Goal: Find specific page/section: Find specific page/section

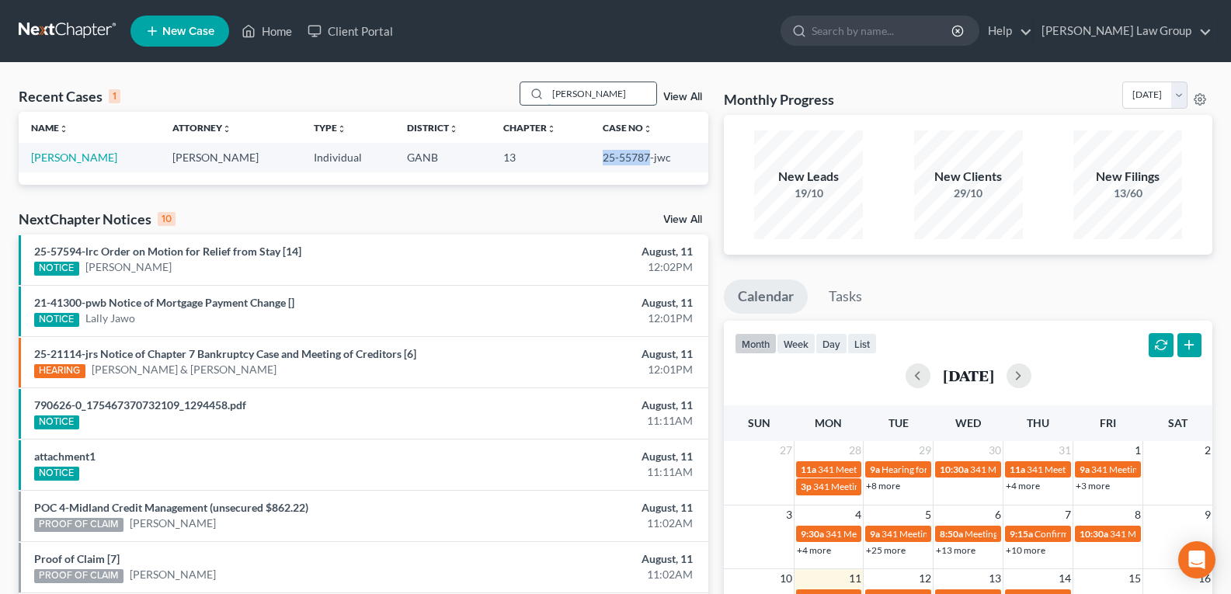
click at [604, 99] on input "[PERSON_NAME]" at bounding box center [602, 93] width 109 height 23
click at [604, 98] on input "[PERSON_NAME]" at bounding box center [602, 93] width 109 height 23
click at [613, 98] on input "marvin" at bounding box center [602, 93] width 109 height 23
click at [684, 100] on link "View All" at bounding box center [683, 97] width 39 height 11
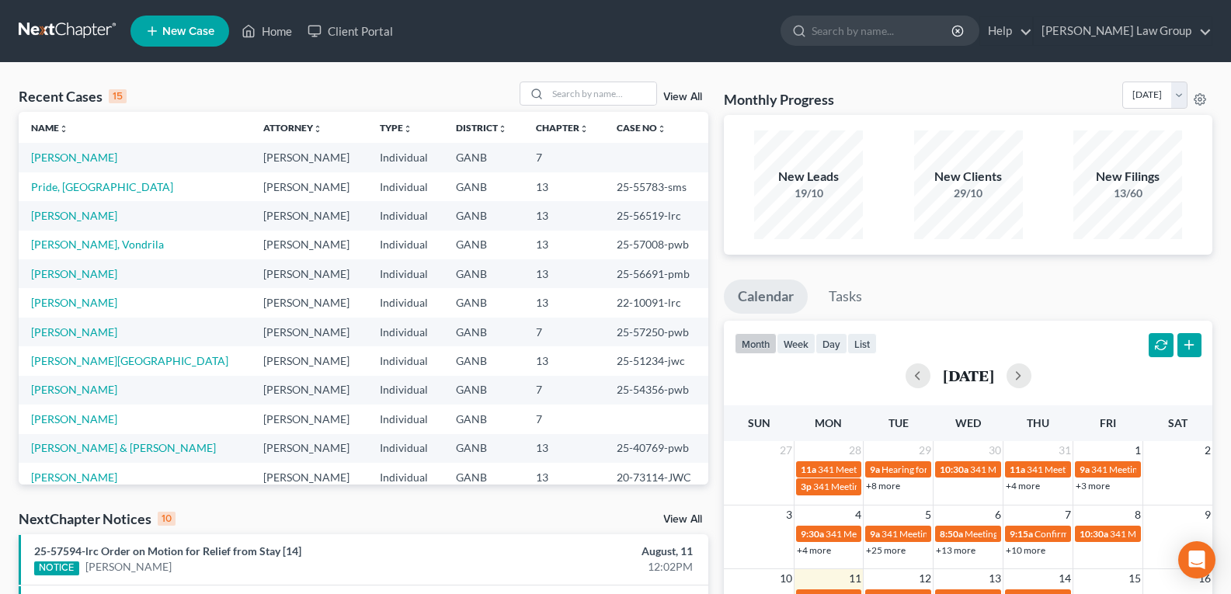
click at [684, 101] on link "View All" at bounding box center [683, 97] width 39 height 11
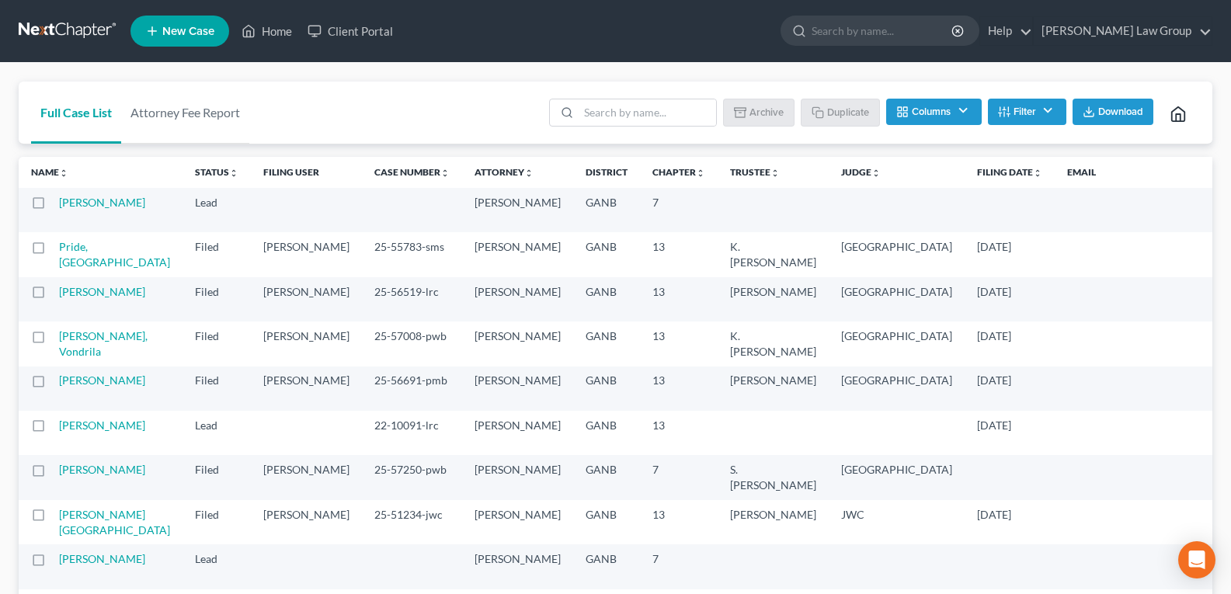
click at [1008, 114] on line "button" at bounding box center [1008, 114] width 3 height 0
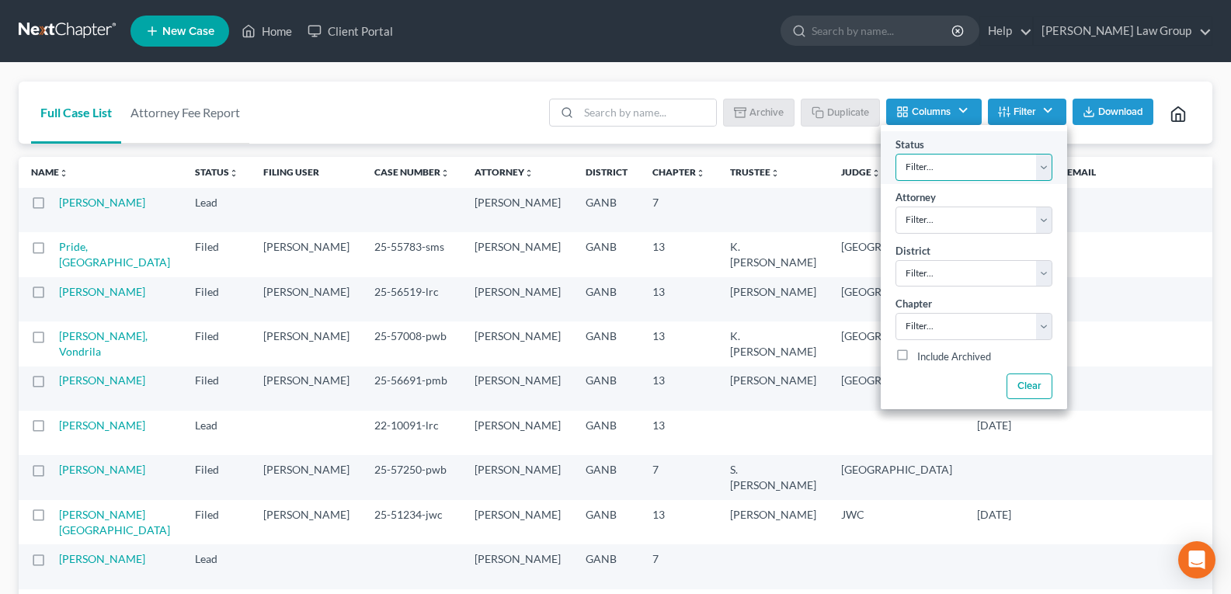
click at [1034, 163] on select "Filter... Confirm Discharged Dismissed Filed In Progress Lead Lost Lead Ready t…" at bounding box center [974, 167] width 157 height 27
select select "3"
click at [896, 154] on select "Filter... Confirm Discharged Dismissed Filed In Progress Lead Lost Lead Ready t…" at bounding box center [974, 167] width 157 height 27
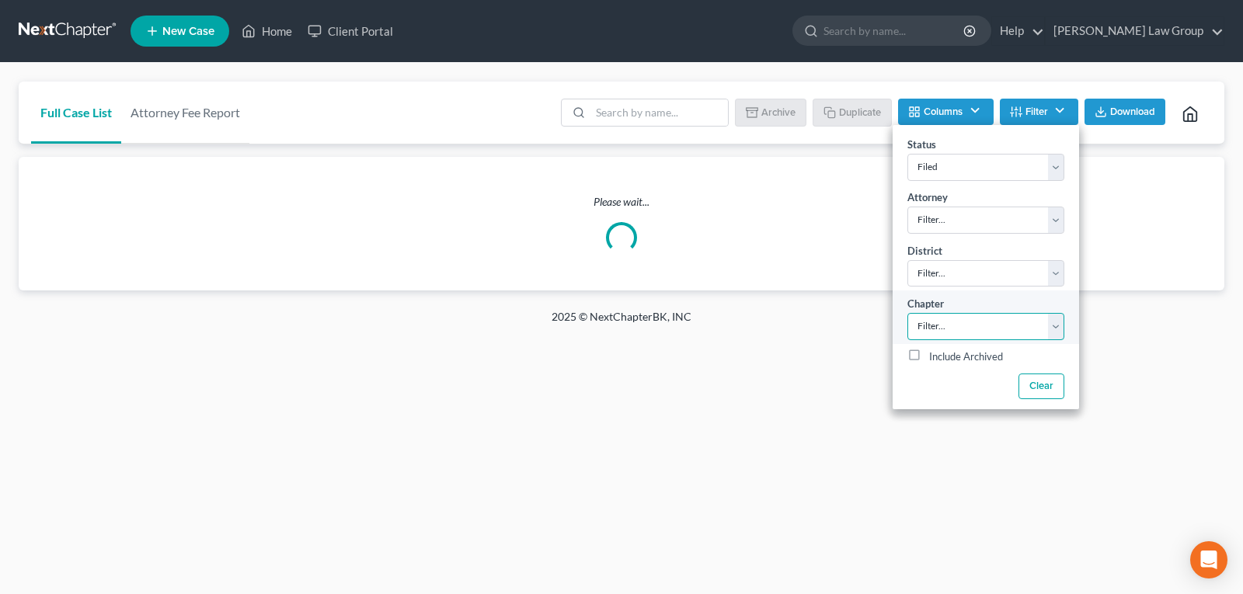
click at [938, 329] on select "Filter... 7 11 13" at bounding box center [986, 326] width 157 height 27
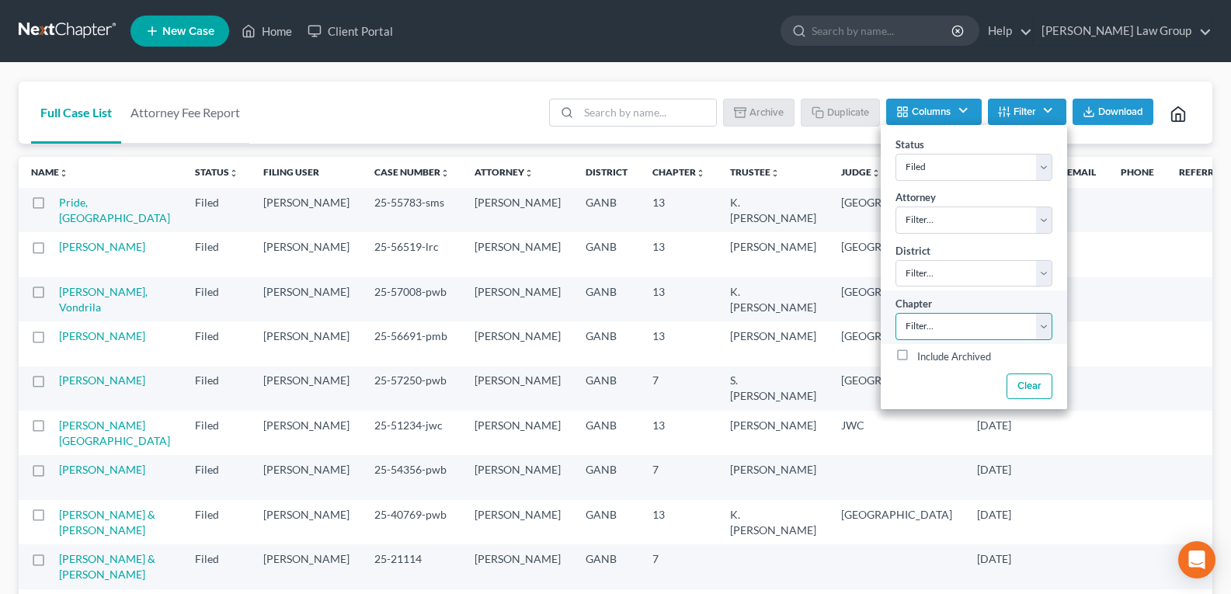
select select "2"
click at [896, 313] on select "Filter... 7 11 13" at bounding box center [974, 326] width 157 height 27
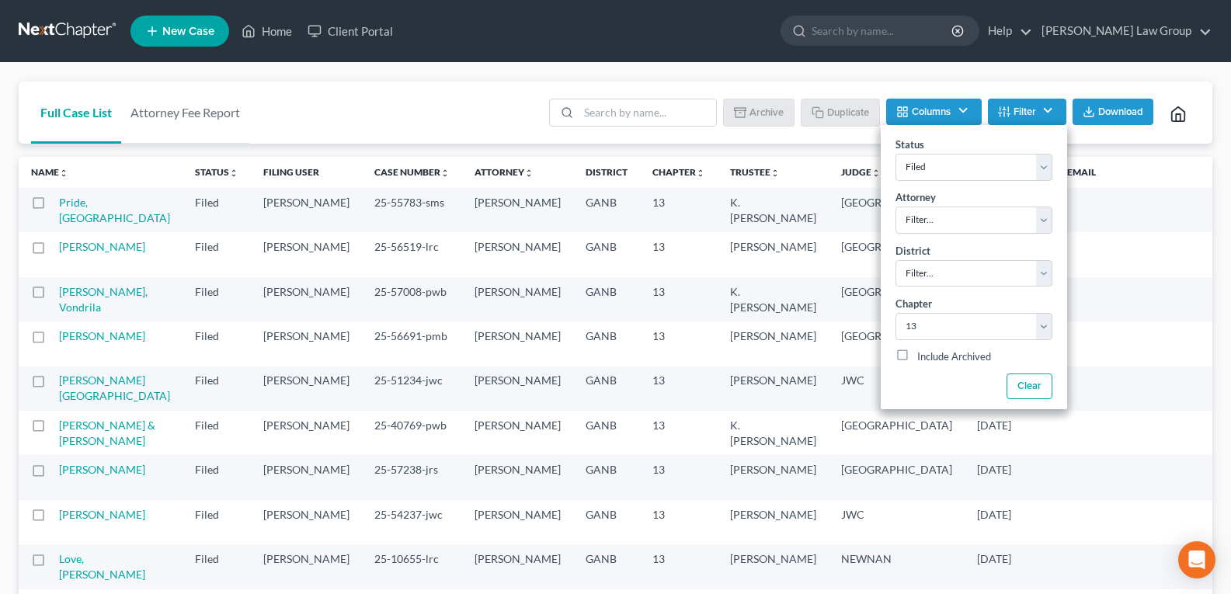
click at [380, 94] on div "Full Case List Attorney Fee Report Batch Download Archive Un-archive Duplicate …" at bounding box center [616, 113] width 1194 height 63
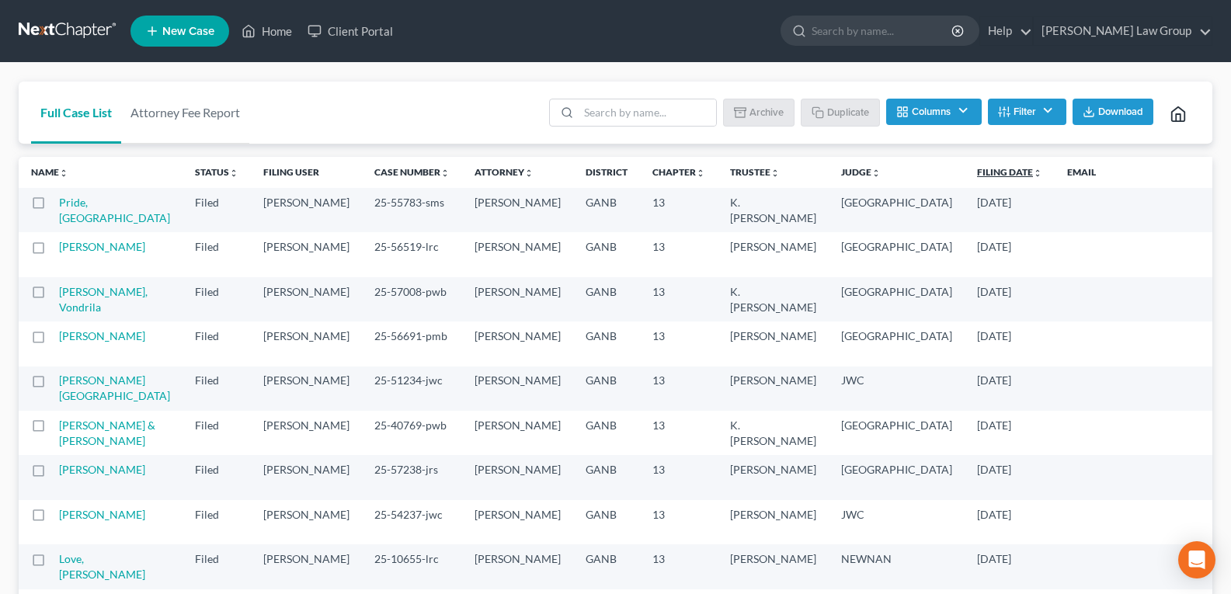
click at [977, 176] on link "Filing Date unfold_more expand_more expand_less" at bounding box center [1009, 172] width 65 height 12
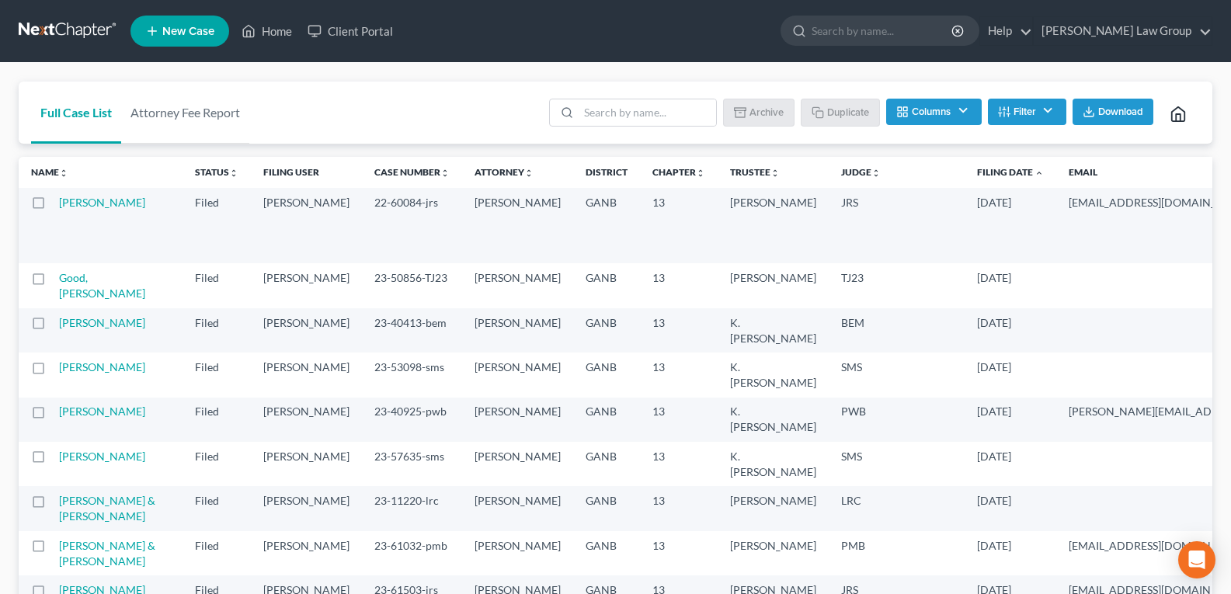
click at [977, 176] on link "Filing Date unfold_more expand_more expand_less" at bounding box center [1010, 172] width 67 height 12
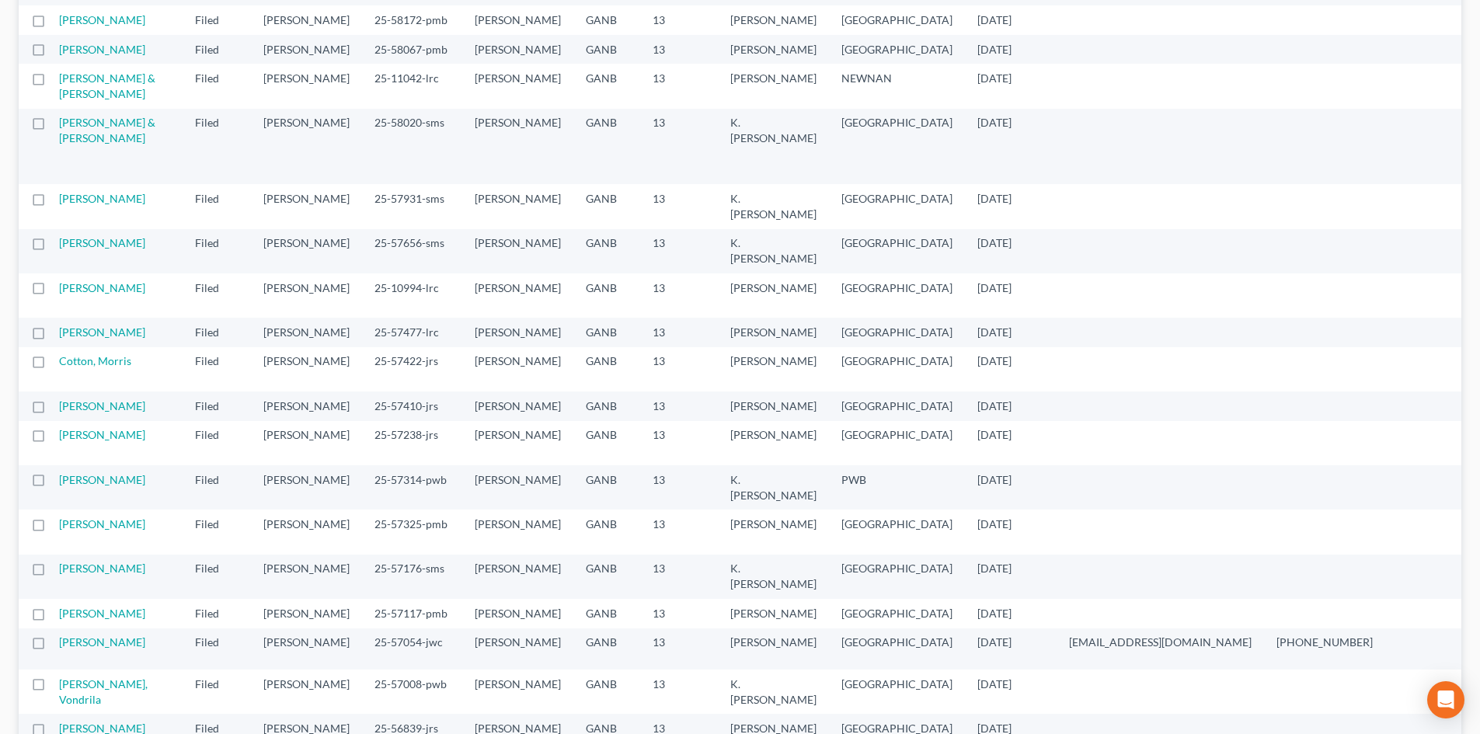
scroll to position [622, 0]
click at [53, 26] on label at bounding box center [53, 26] width 0 height 0
click at [59, 24] on input "checkbox" at bounding box center [64, 19] width 10 height 10
checkbox input "true"
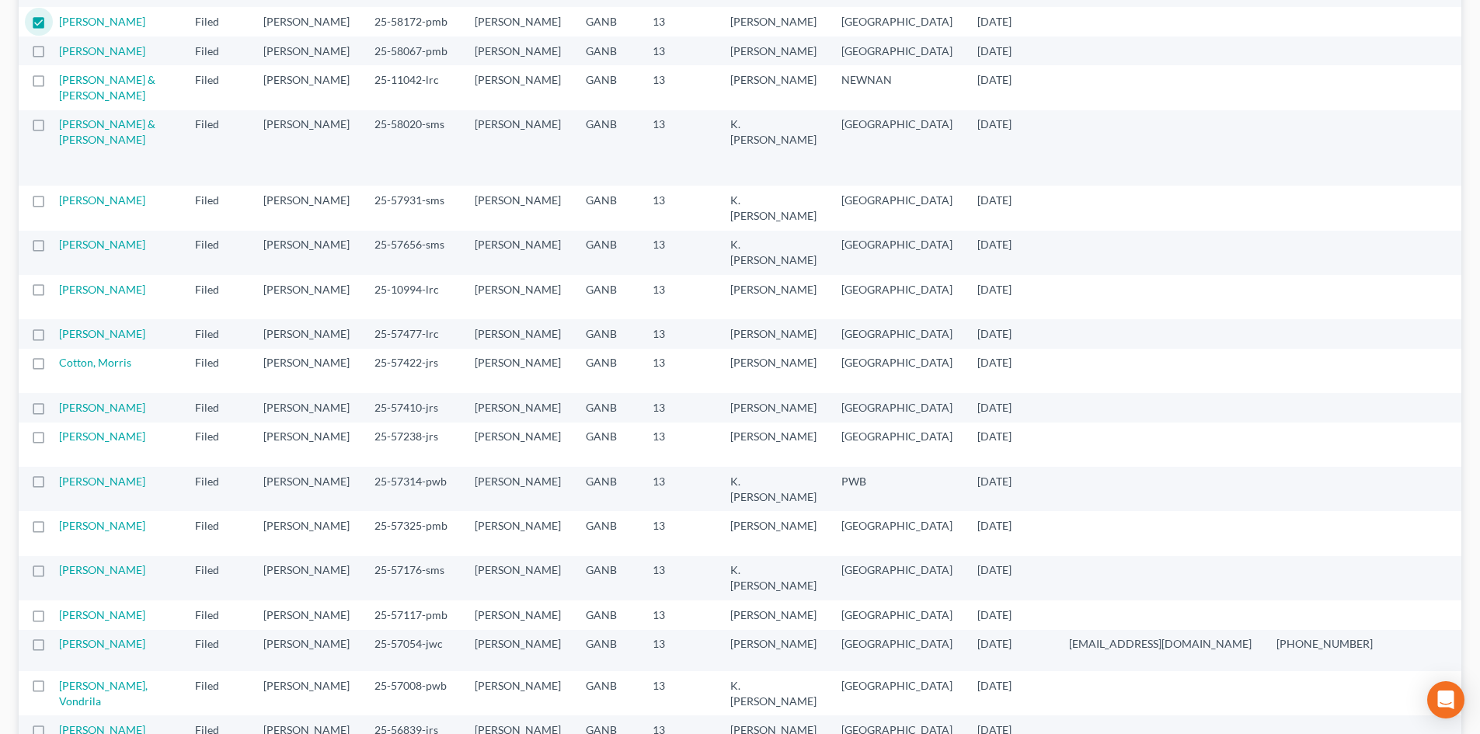
checkbox input "true"
click at [53, 26] on label at bounding box center [53, 26] width 0 height 0
click at [59, 24] on input "checkbox" at bounding box center [64, 19] width 10 height 10
checkbox input "false"
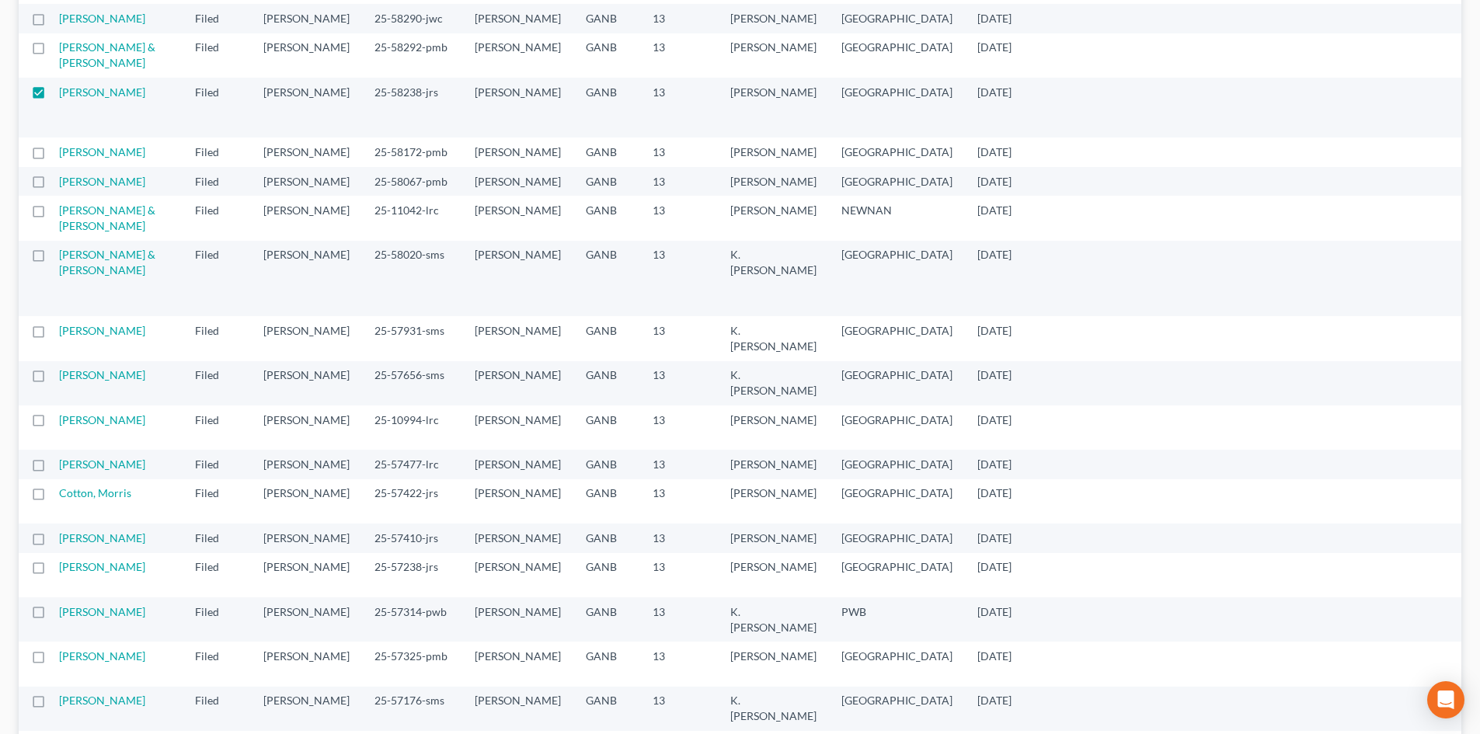
scroll to position [466, 0]
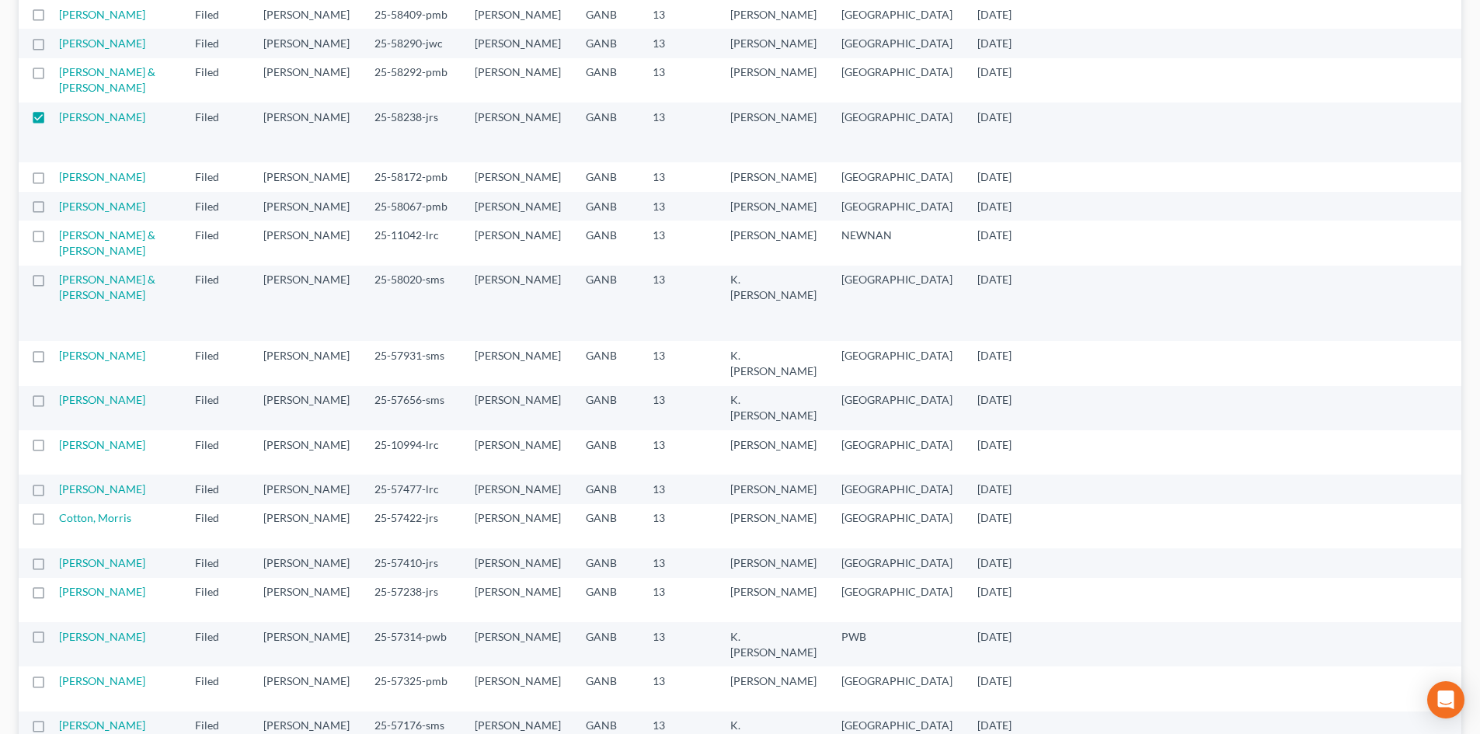
click at [53, 76] on label at bounding box center [53, 76] width 0 height 0
click at [59, 75] on input "checkbox" at bounding box center [64, 69] width 10 height 10
checkbox input "true"
click at [53, 121] on label at bounding box center [53, 121] width 0 height 0
click at [59, 120] on input "checkbox" at bounding box center [64, 115] width 10 height 10
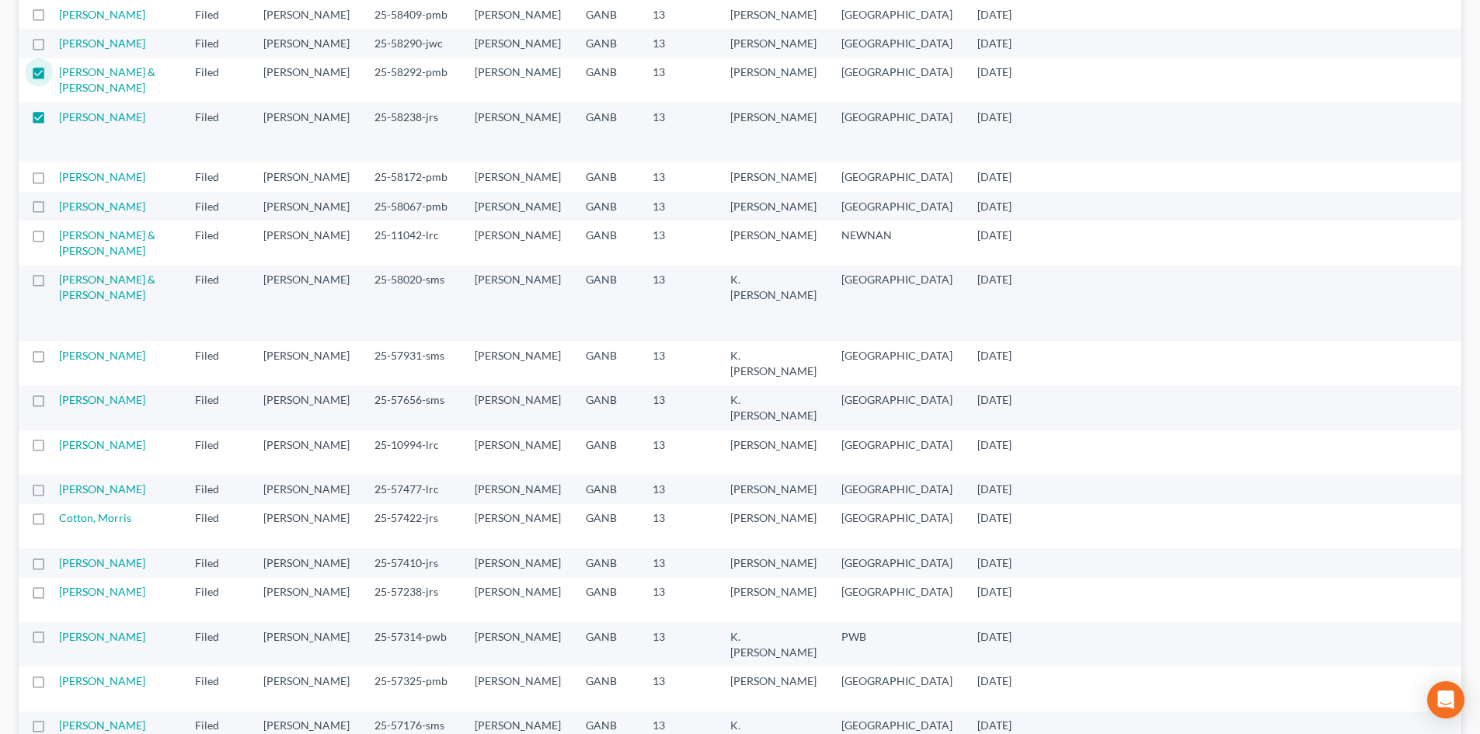
checkbox input "false"
click at [53, 47] on label at bounding box center [53, 47] width 0 height 0
click at [59, 46] on input "checkbox" at bounding box center [64, 41] width 10 height 10
checkbox input "true"
click at [53, 76] on label at bounding box center [53, 76] width 0 height 0
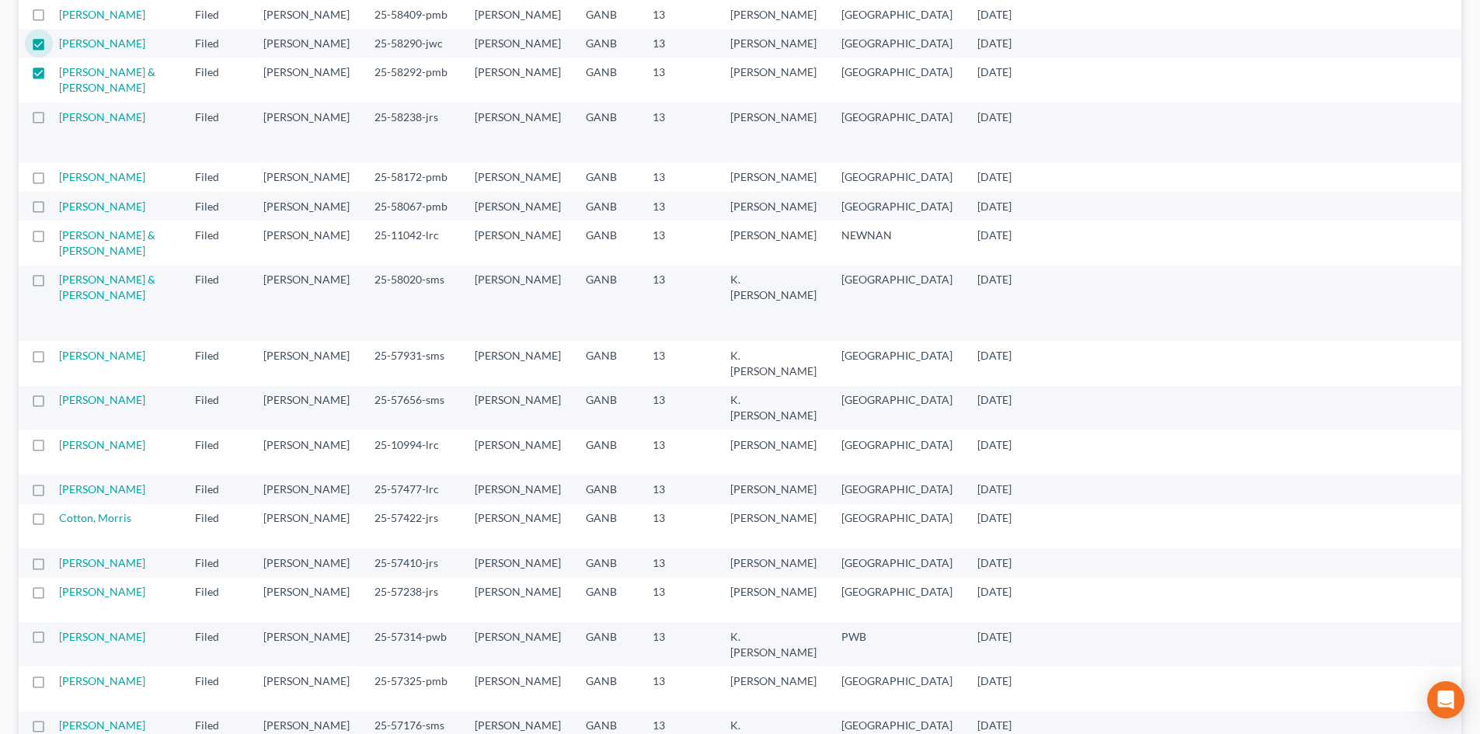
click at [59, 75] on input "checkbox" at bounding box center [64, 69] width 10 height 10
checkbox input "false"
click at [53, 47] on label at bounding box center [53, 47] width 0 height 0
click at [59, 46] on input "checkbox" at bounding box center [64, 41] width 10 height 10
checkbox input "false"
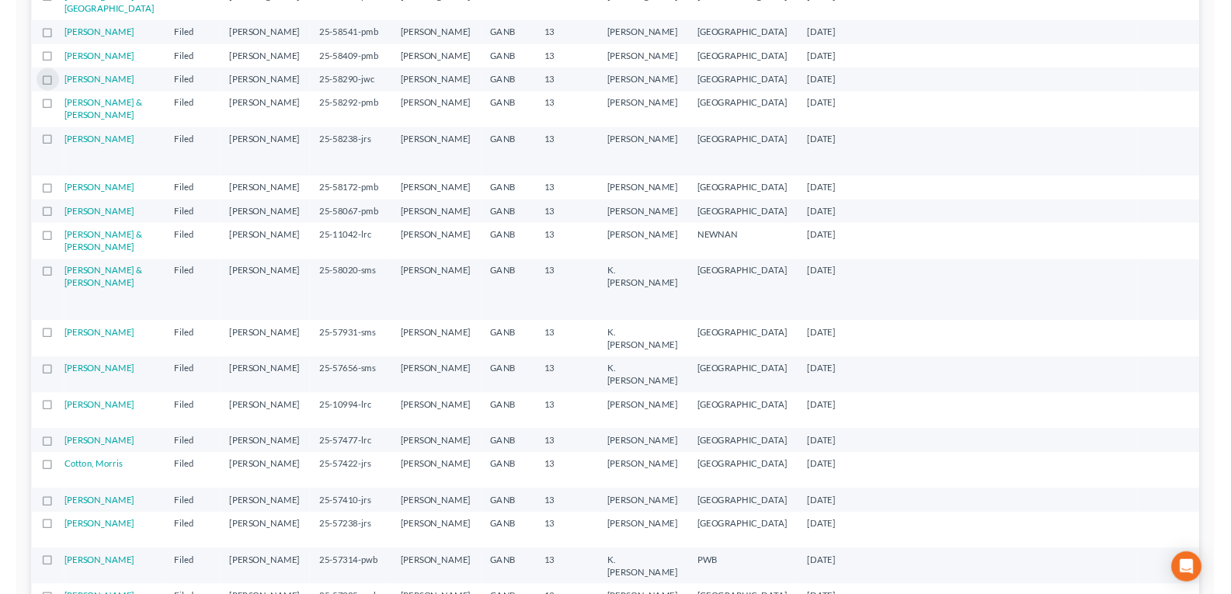
scroll to position [388, 0]
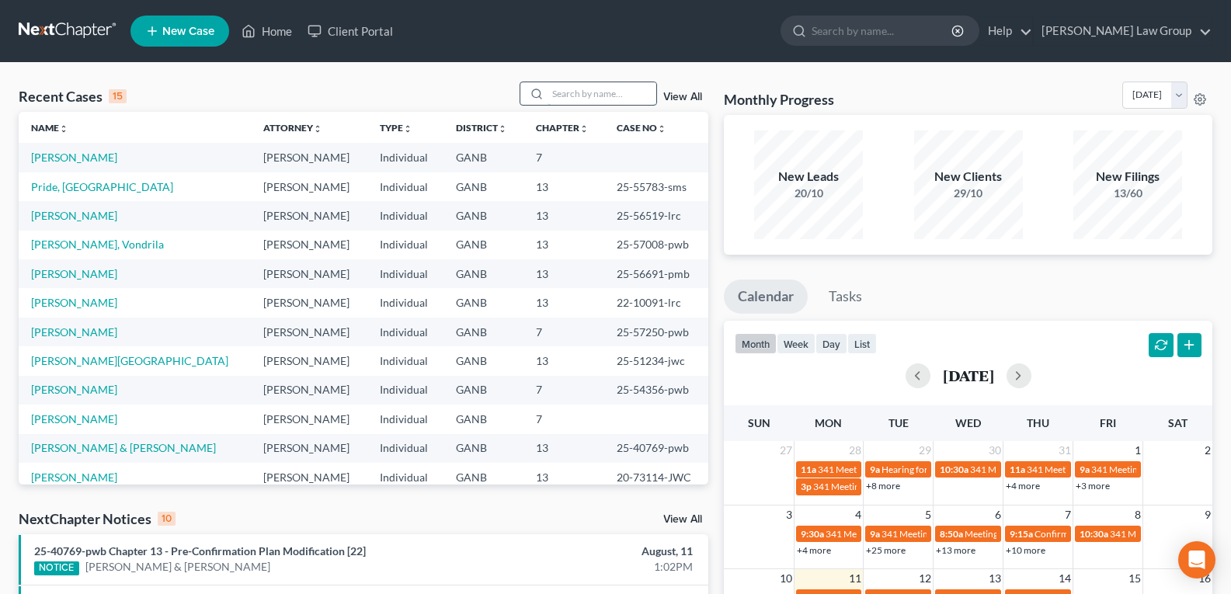
click at [601, 96] on input "search" at bounding box center [602, 93] width 109 height 23
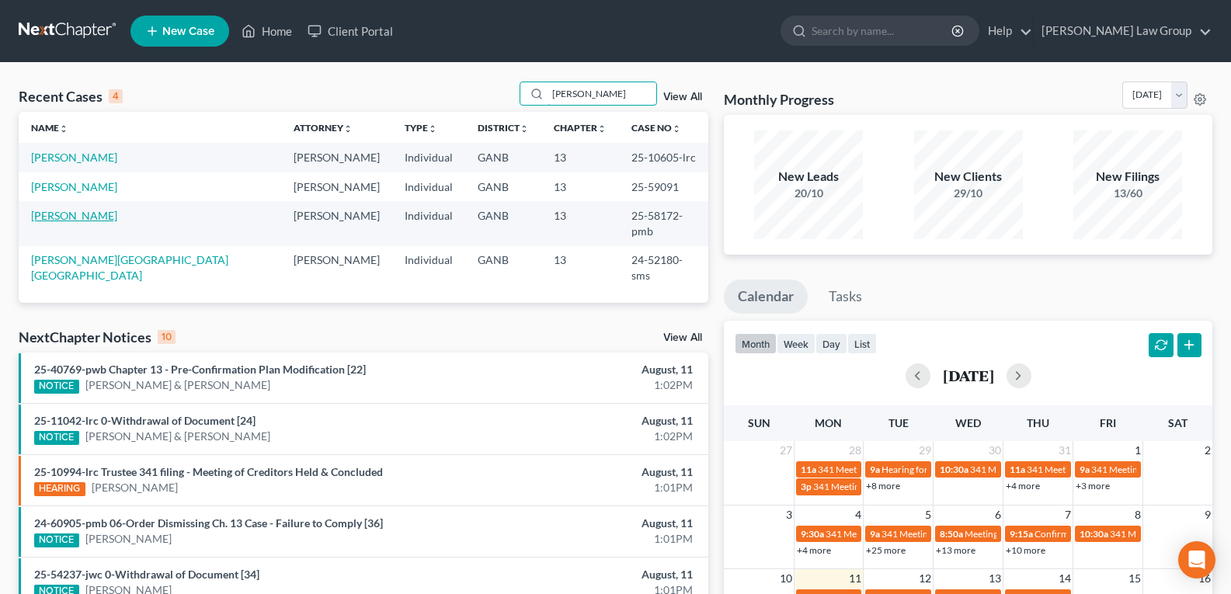
type input "wright"
click at [59, 213] on link "[PERSON_NAME]" at bounding box center [74, 215] width 86 height 13
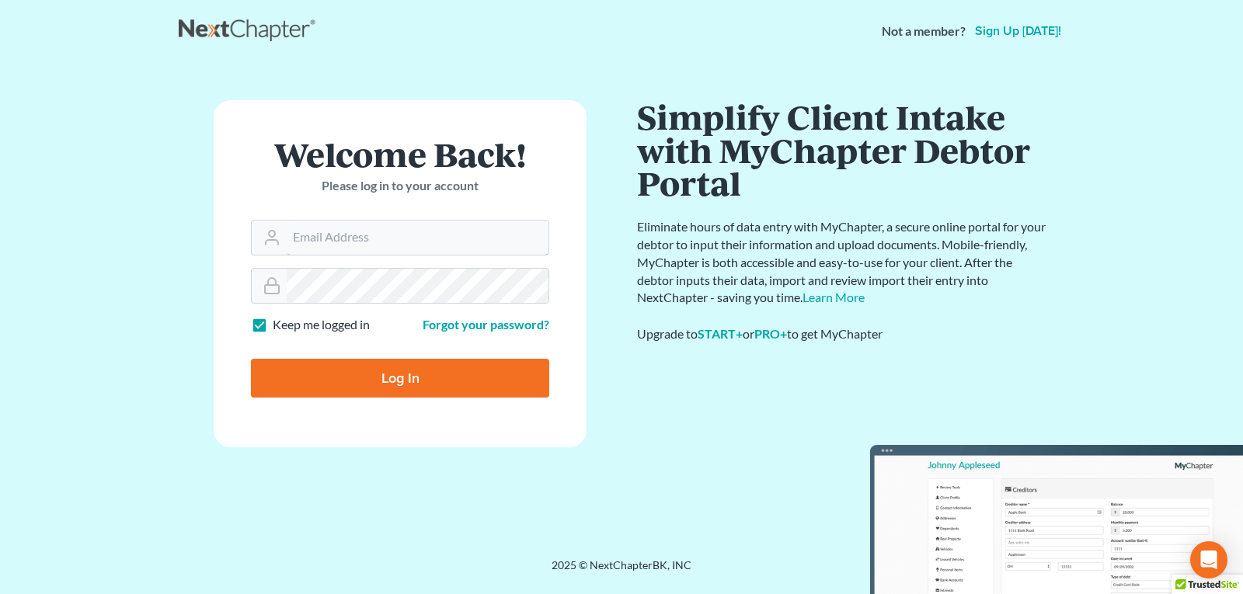
type input "[EMAIL_ADDRESS][DOMAIN_NAME]"
drag, startPoint x: 399, startPoint y: 359, endPoint x: 400, endPoint y: 368, distance: 9.5
click at [400, 364] on input "Log In" at bounding box center [400, 378] width 298 height 39
type input "Thinking..."
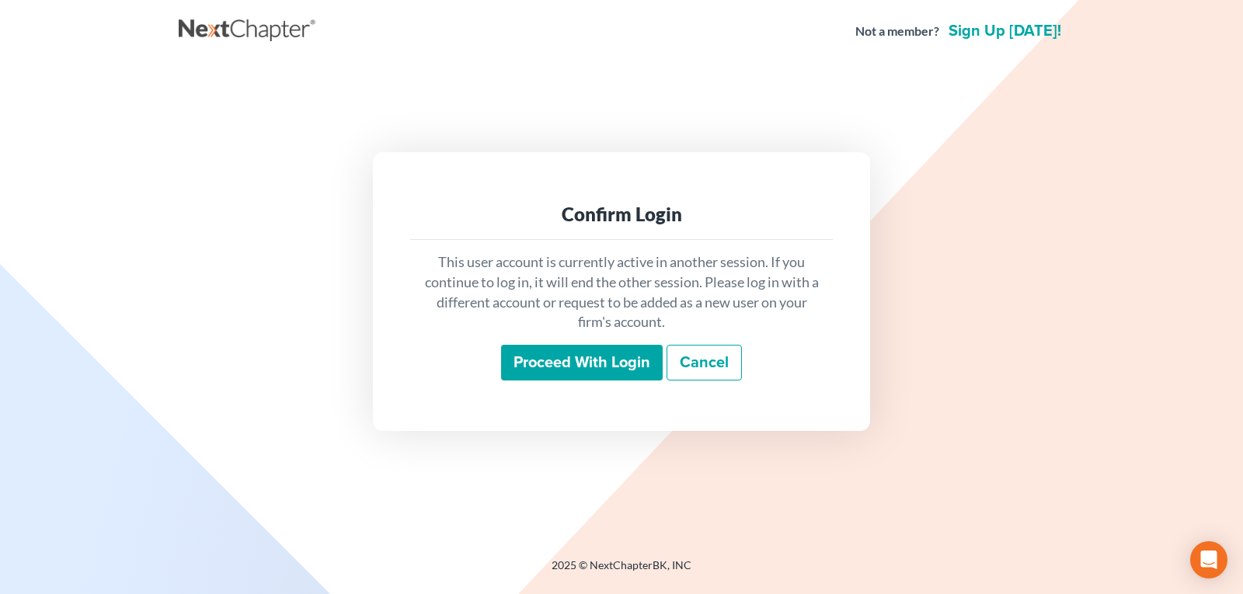
click at [549, 368] on input "Proceed with login" at bounding box center [582, 363] width 162 height 36
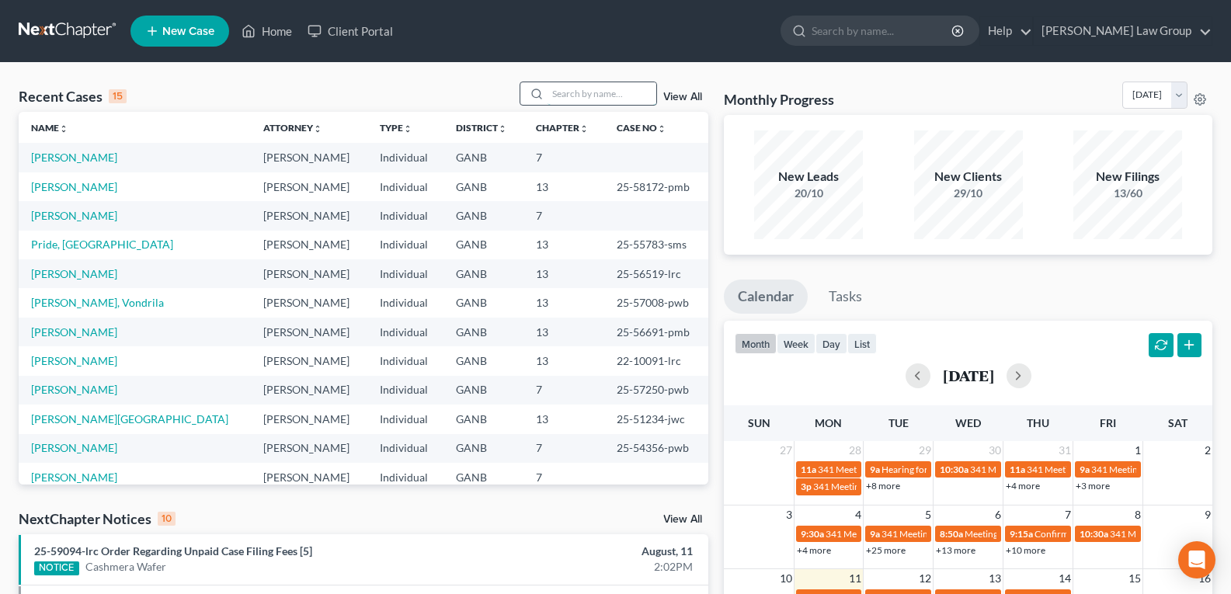
click at [616, 95] on input "search" at bounding box center [602, 93] width 109 height 23
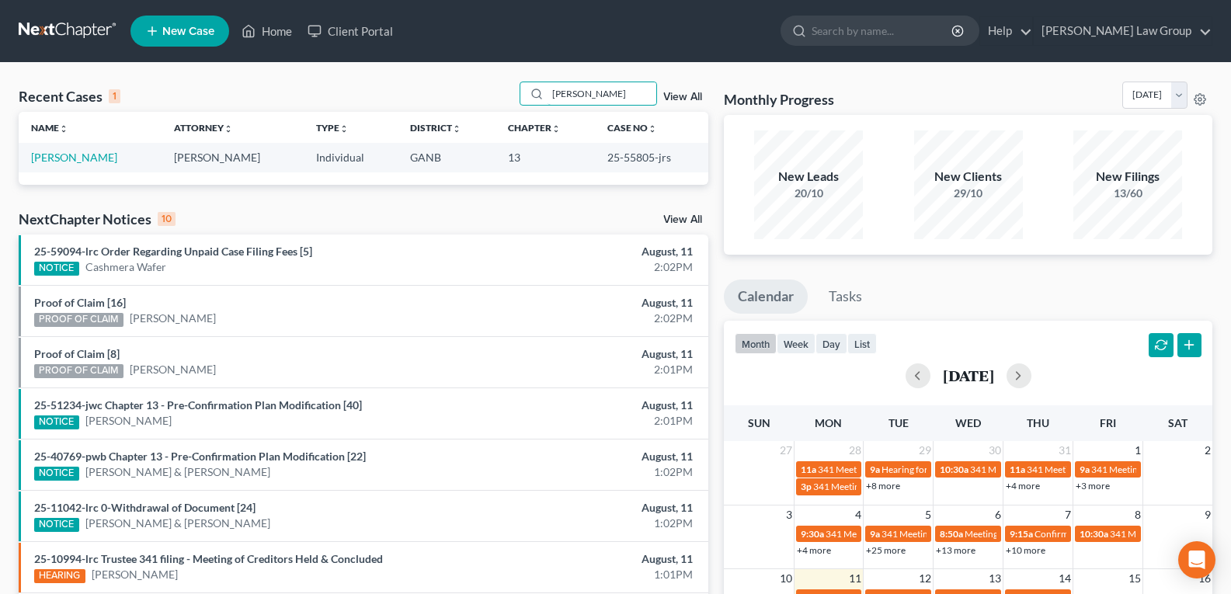
type input "[PERSON_NAME]"
drag, startPoint x: 593, startPoint y: 172, endPoint x: 648, endPoint y: 172, distance: 55.2
click at [650, 172] on td "25-55805-jrs" at bounding box center [651, 157] width 113 height 29
copy td "25-55805"
click at [599, 170] on td "25-55805-jrs" at bounding box center [651, 157] width 113 height 29
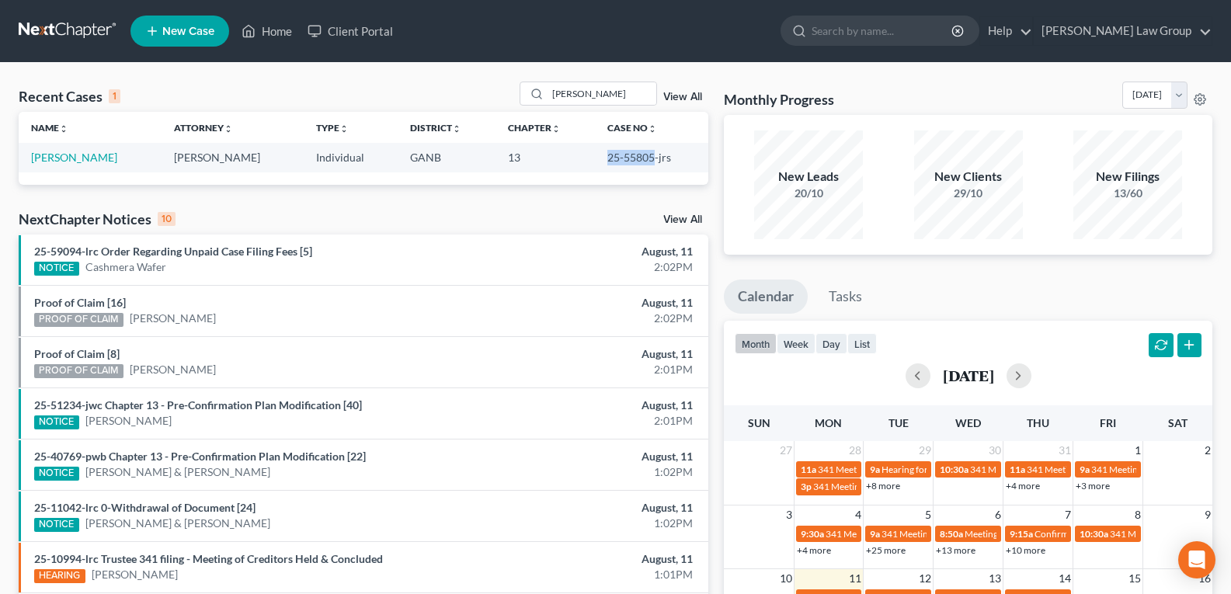
drag, startPoint x: 594, startPoint y: 163, endPoint x: 647, endPoint y: 168, distance: 53.8
click at [647, 168] on td "25-55805-jrs" at bounding box center [651, 157] width 113 height 29
copy td "25-55805"
